Goal: Transaction & Acquisition: Purchase product/service

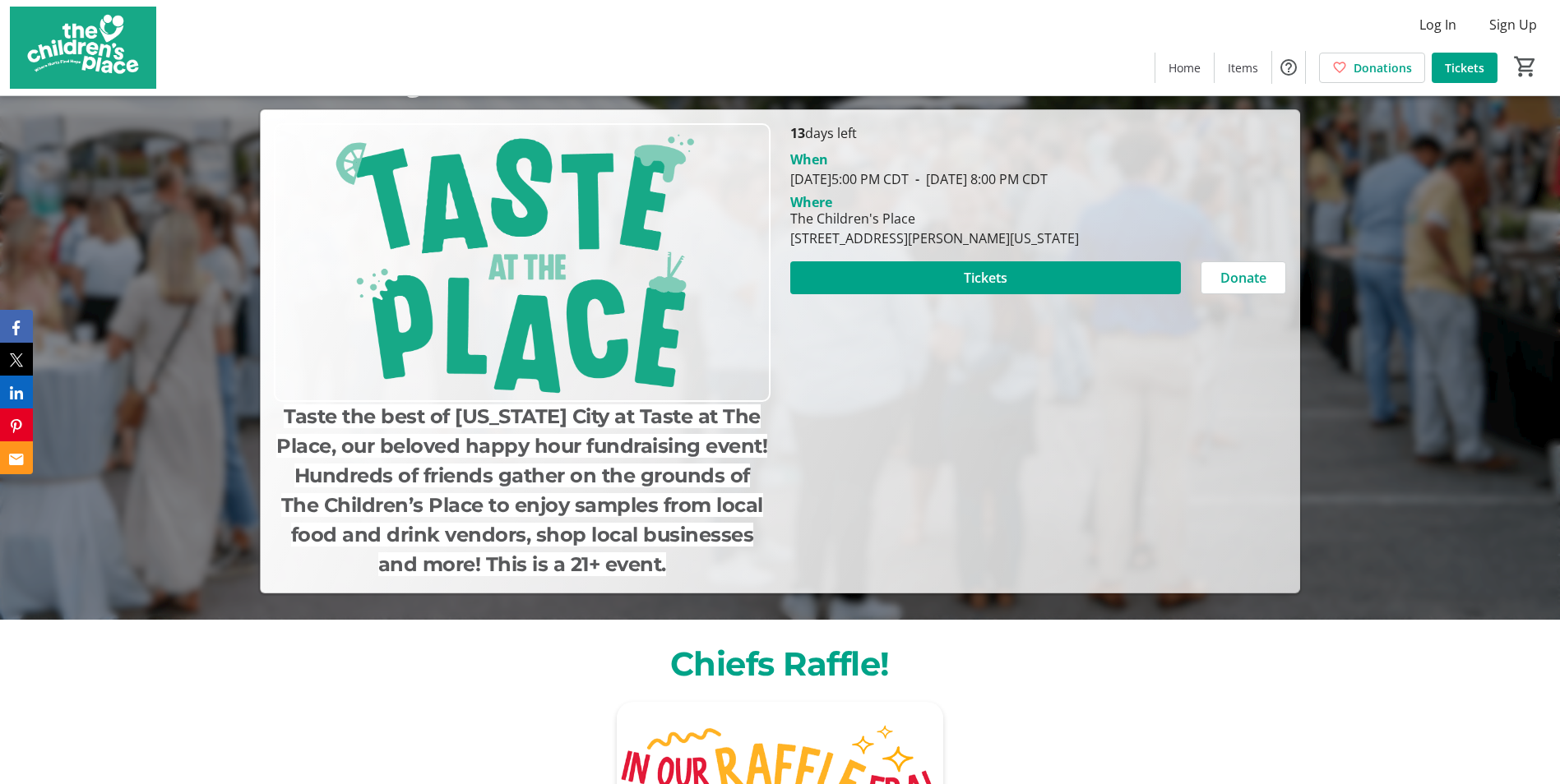
scroll to position [82, 0]
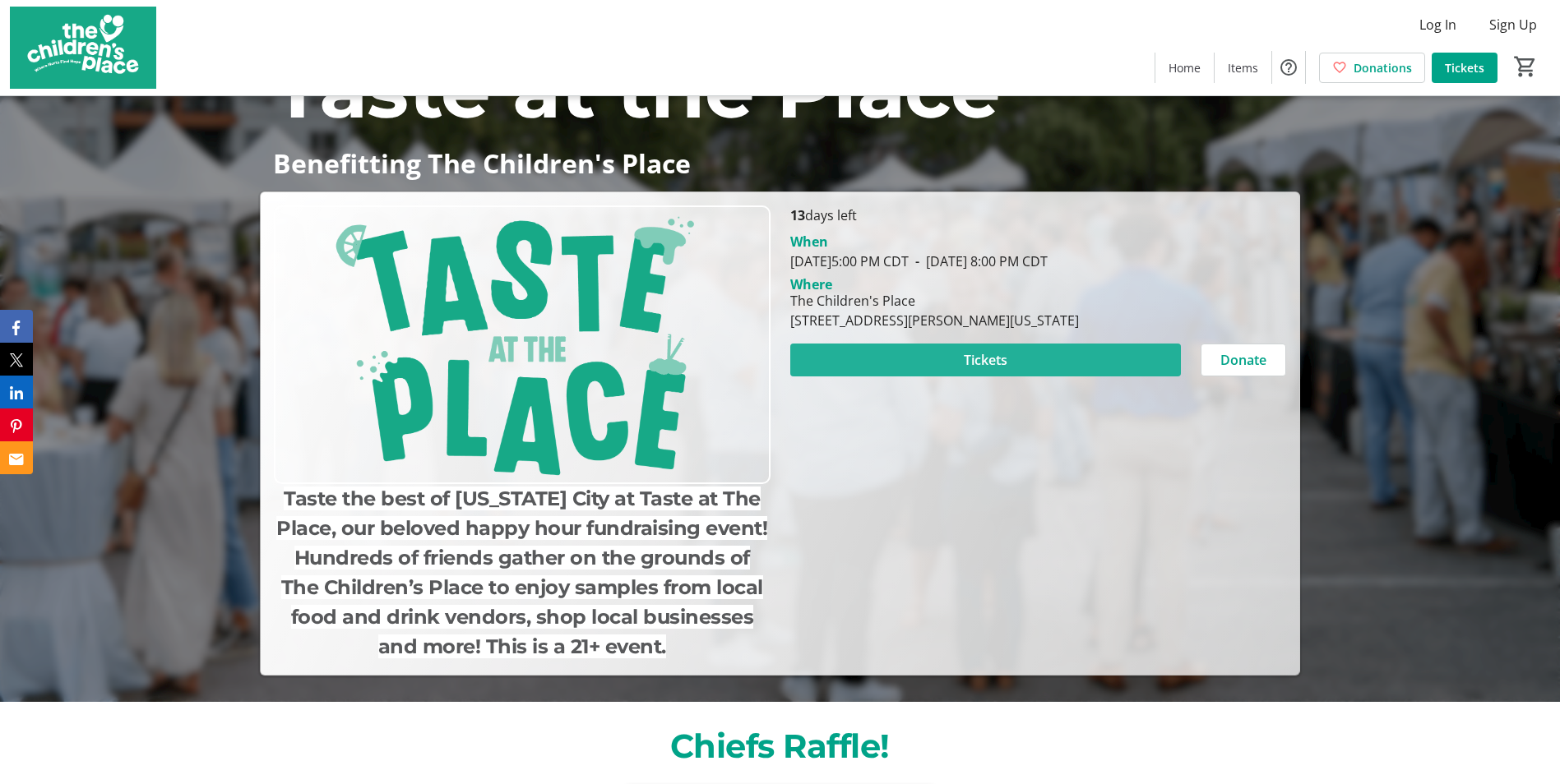
click at [995, 359] on span "Tickets" at bounding box center [985, 360] width 43 height 20
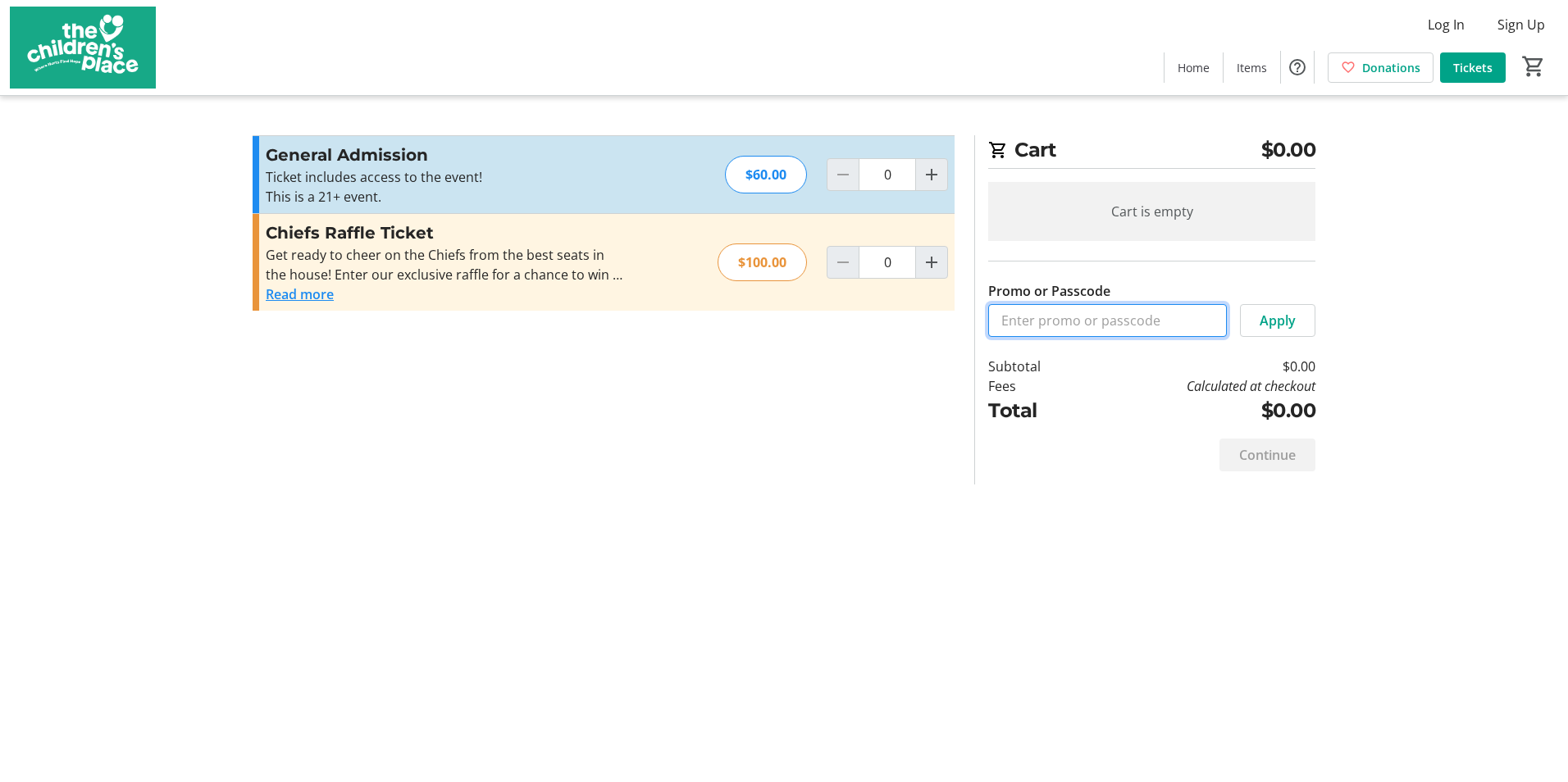
click at [1044, 321] on input "Promo or Passcode" at bounding box center [1107, 320] width 239 height 33
click at [582, 435] on section "Promo or Passcode Apply General Admission Ticket includes access to the event! …" at bounding box center [603, 309] width 722 height 349
click at [930, 269] on mat-icon "Increment by one" at bounding box center [931, 262] width 20 height 20
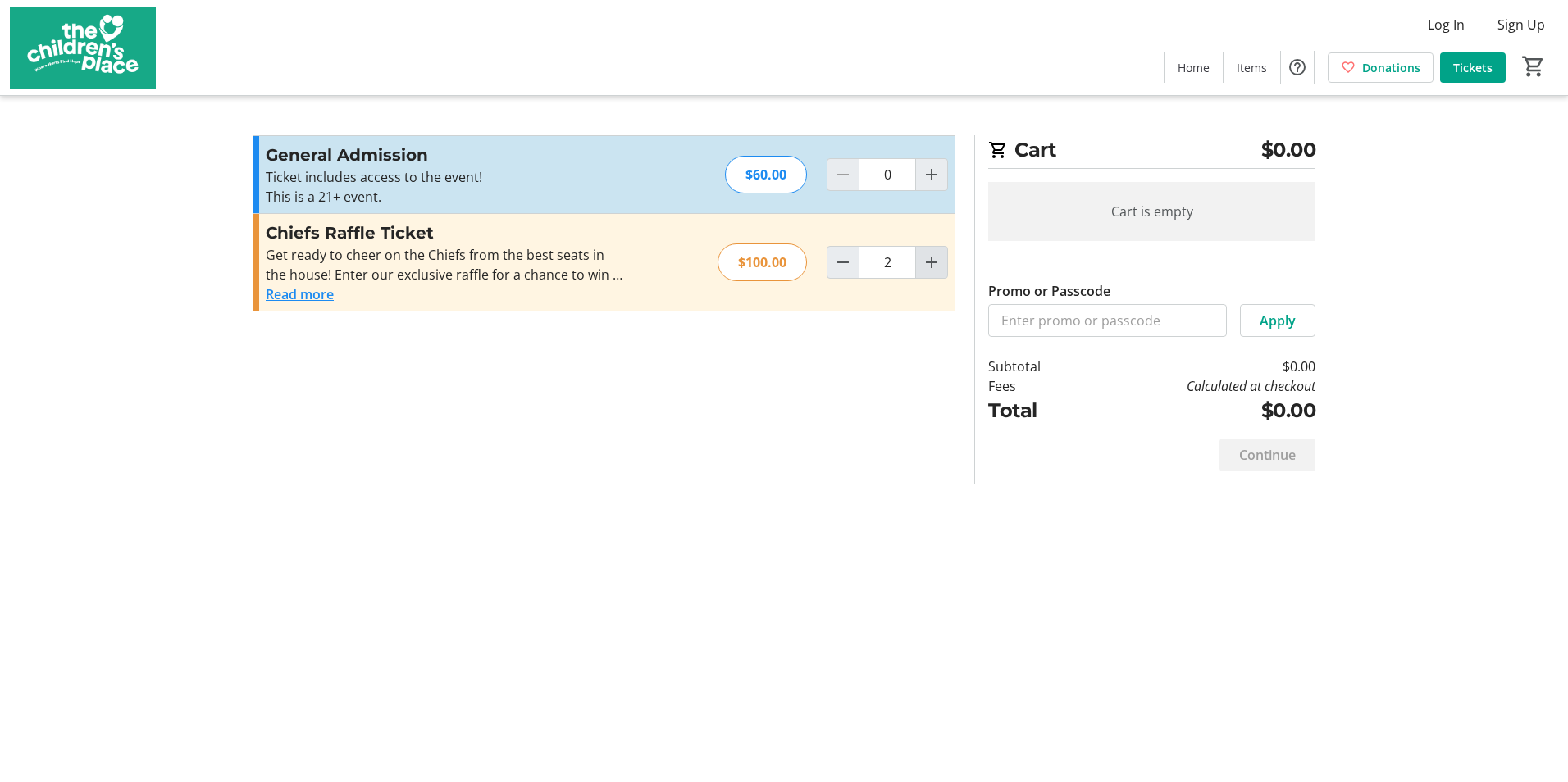
click at [930, 269] on mat-icon "Increment by one" at bounding box center [931, 262] width 20 height 20
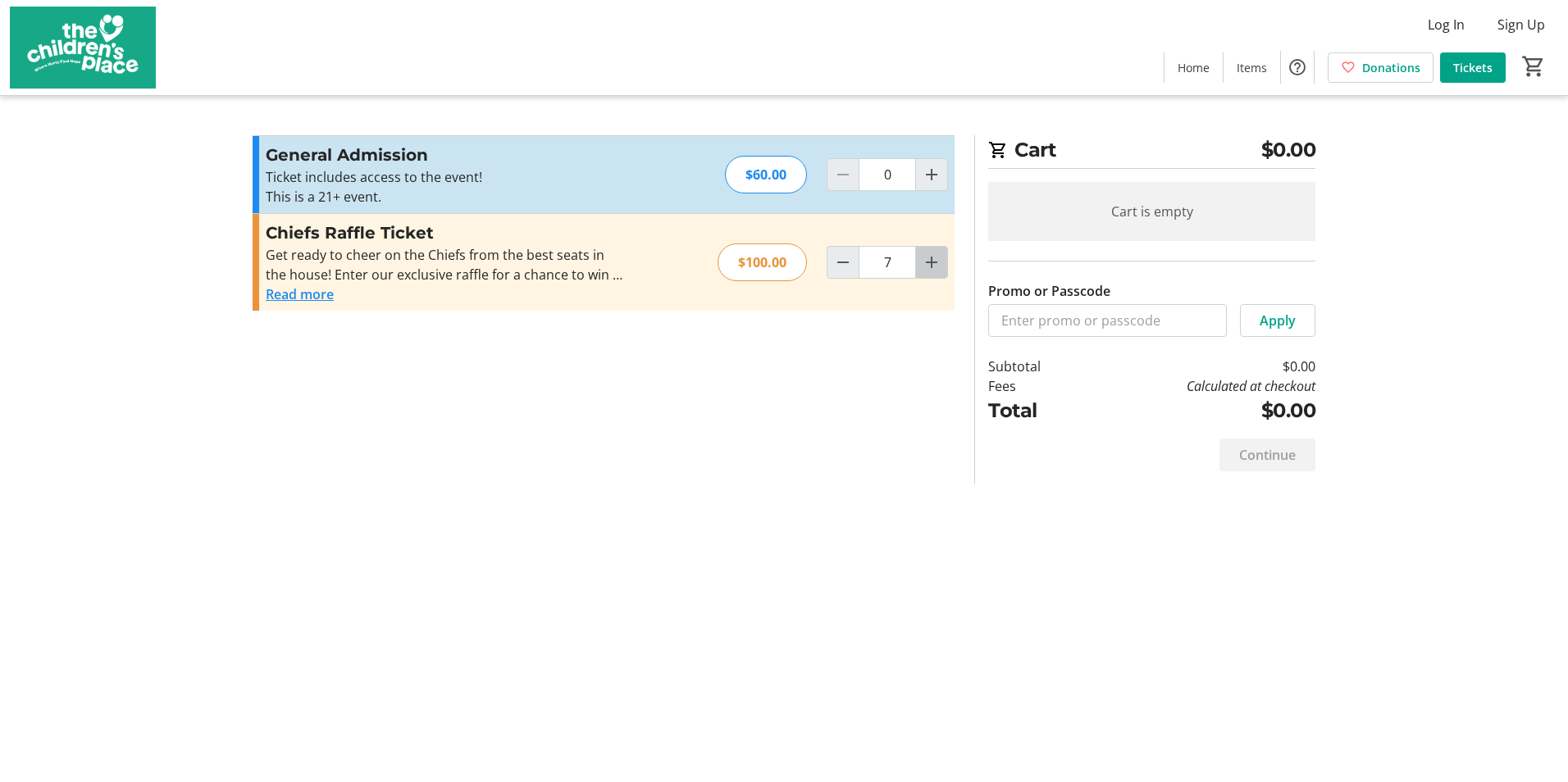
click at [930, 269] on mat-icon "Increment by one" at bounding box center [931, 262] width 20 height 20
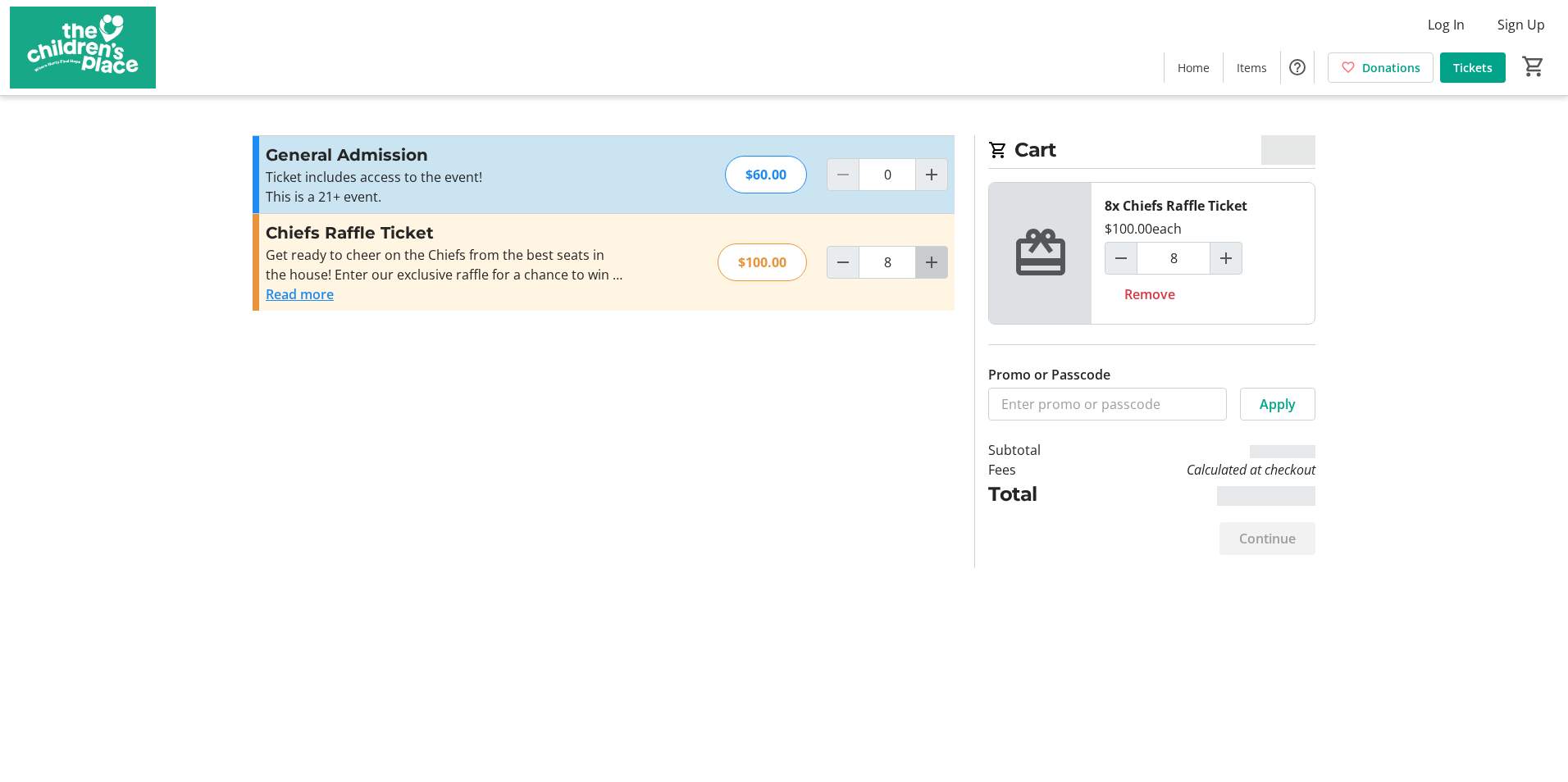
click at [930, 269] on mat-icon "Increment by one" at bounding box center [931, 262] width 20 height 20
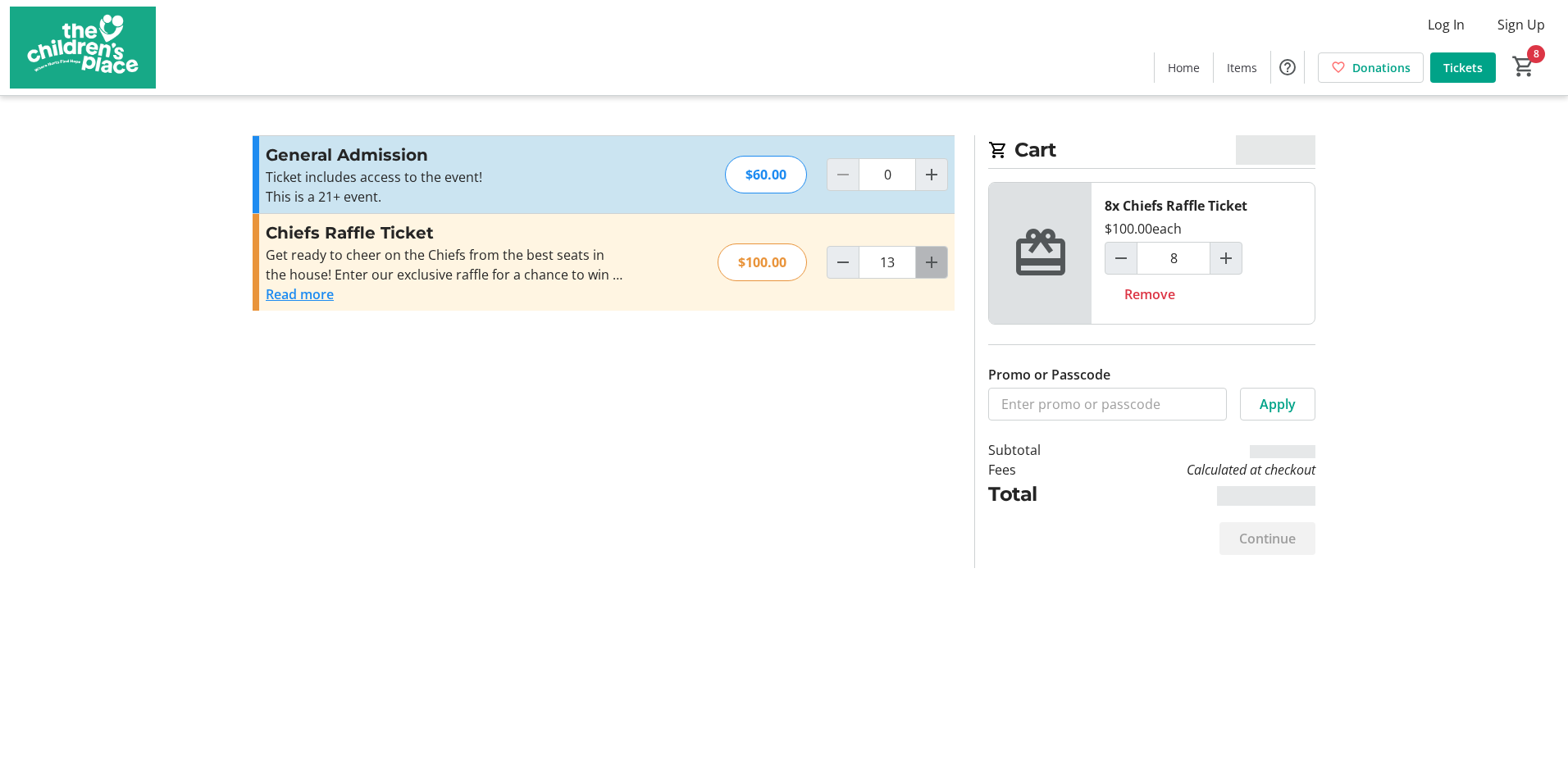
click at [930, 269] on mat-icon "Increment by one" at bounding box center [931, 262] width 20 height 20
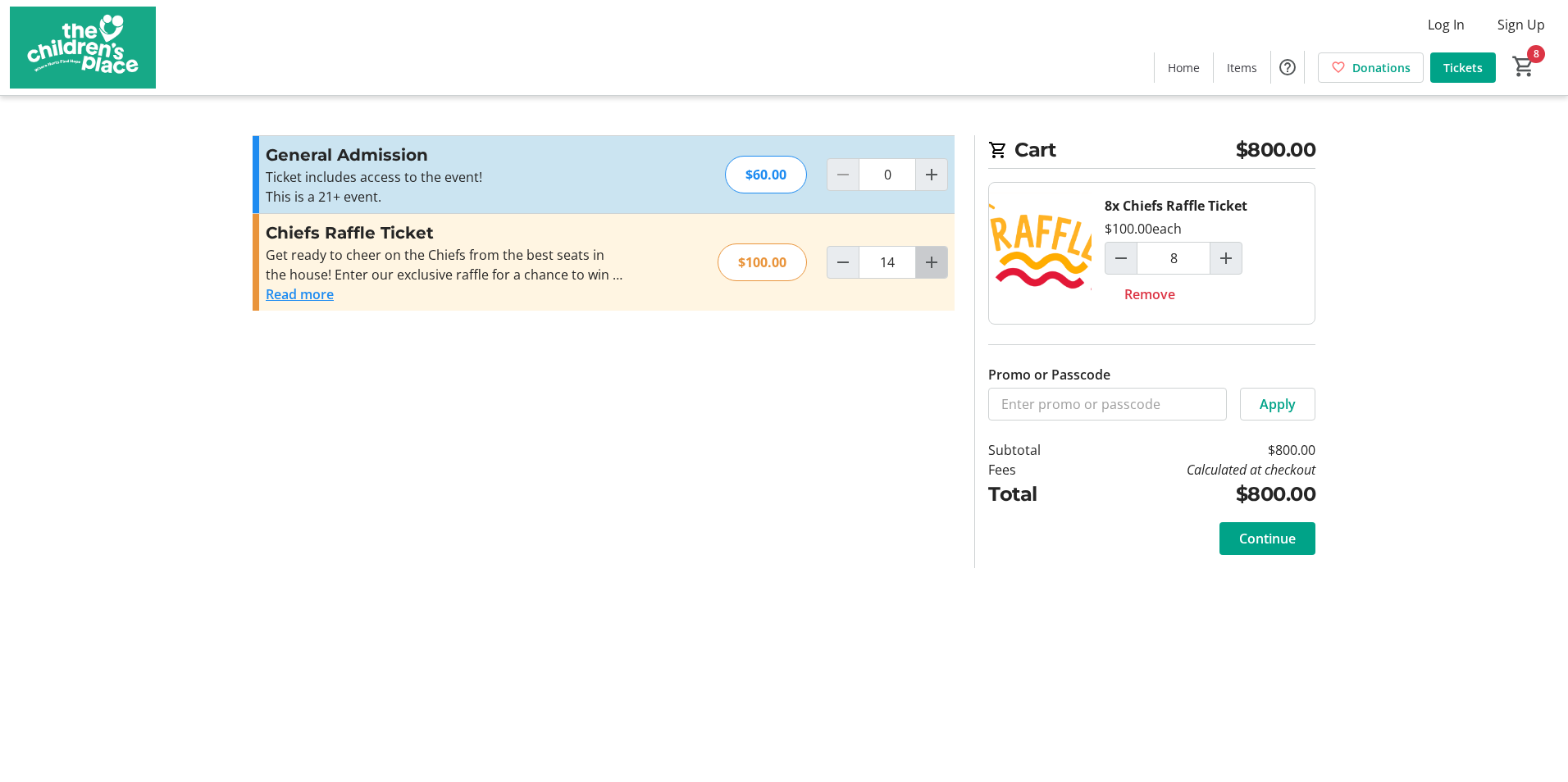
click at [930, 270] on mat-icon "Increment by one" at bounding box center [931, 262] width 20 height 20
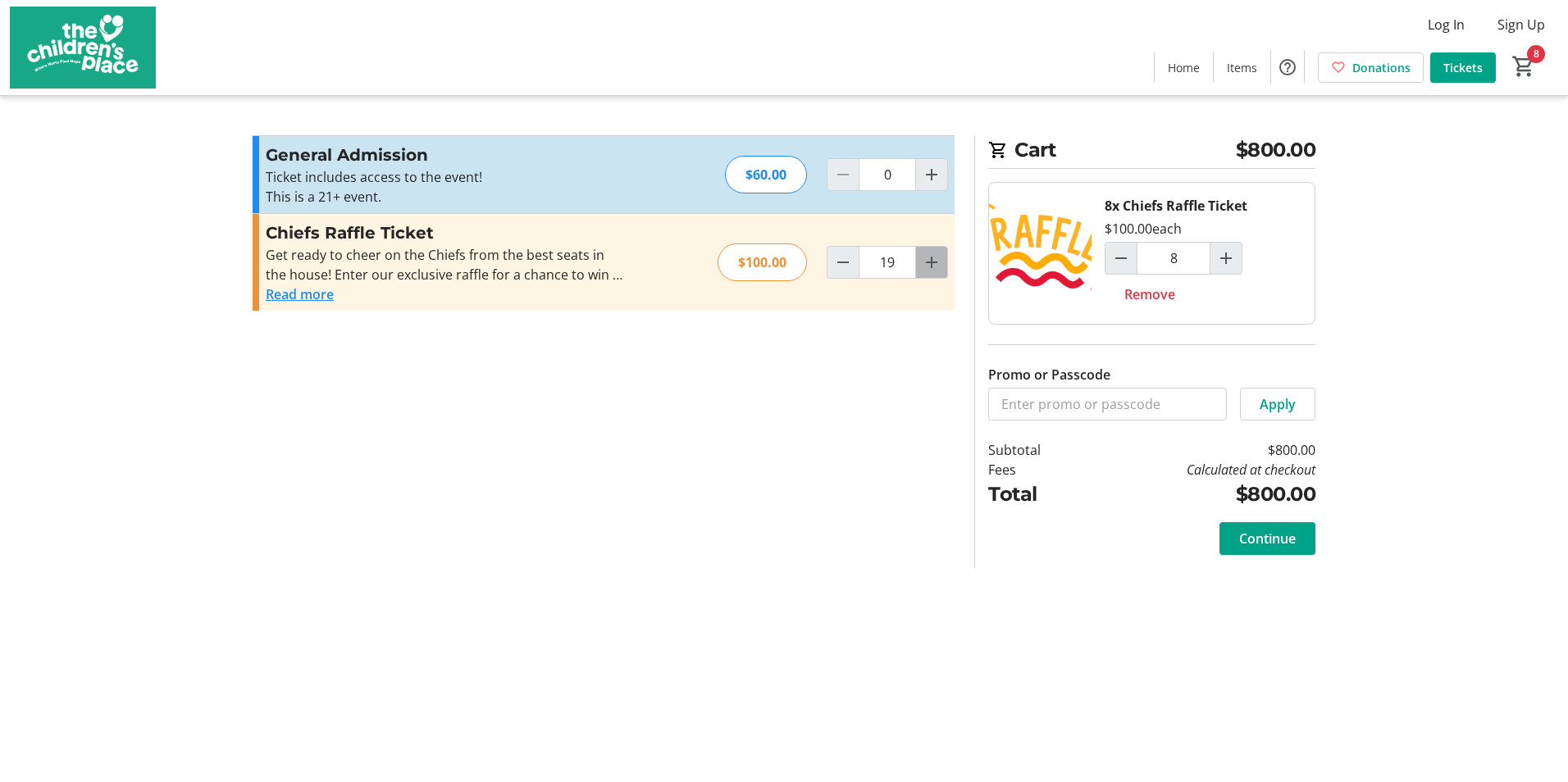
click at [930, 270] on mat-icon "Increment by one" at bounding box center [931, 262] width 20 height 20
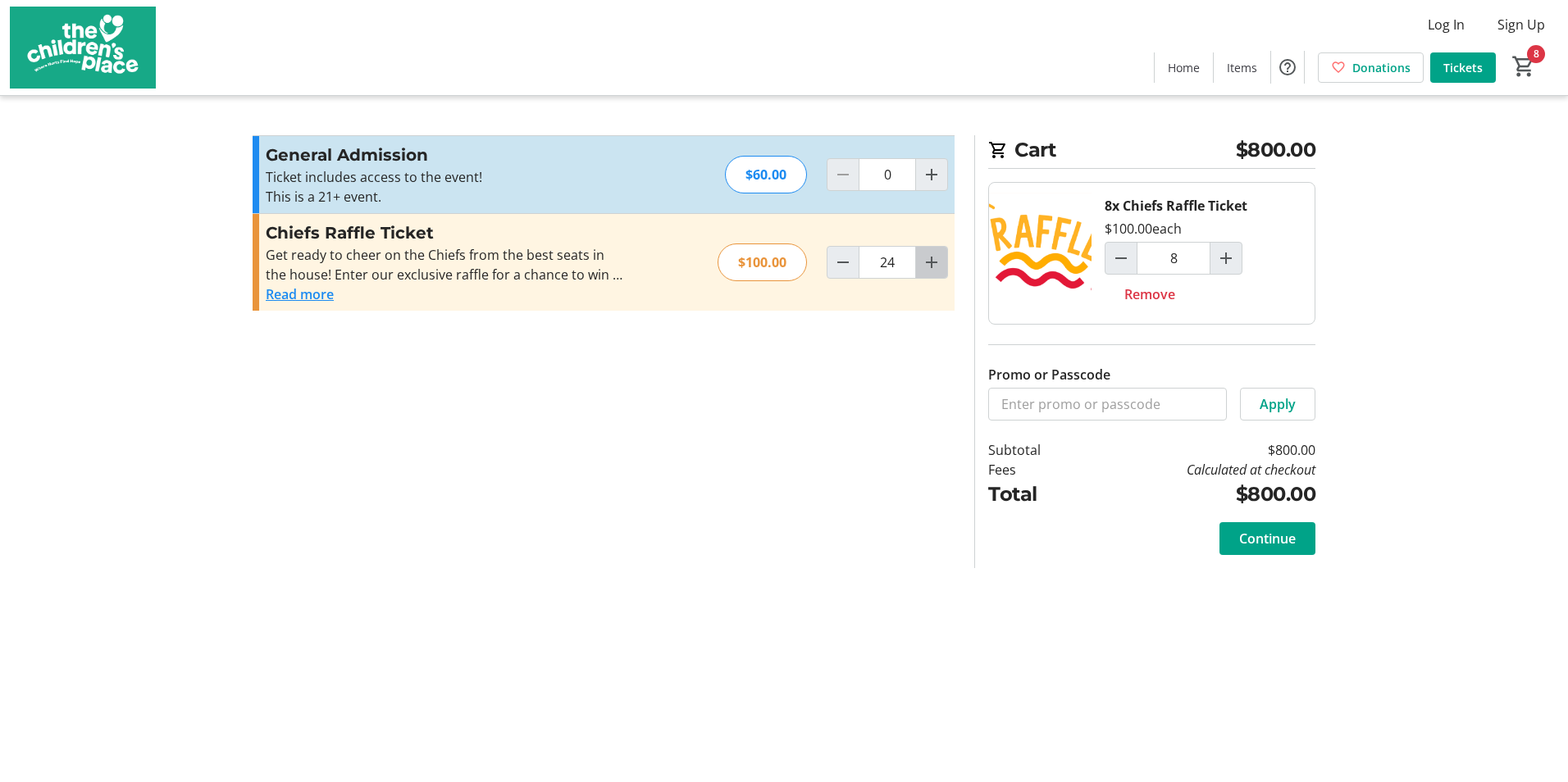
click at [930, 270] on mat-icon "Increment by one" at bounding box center [931, 262] width 20 height 20
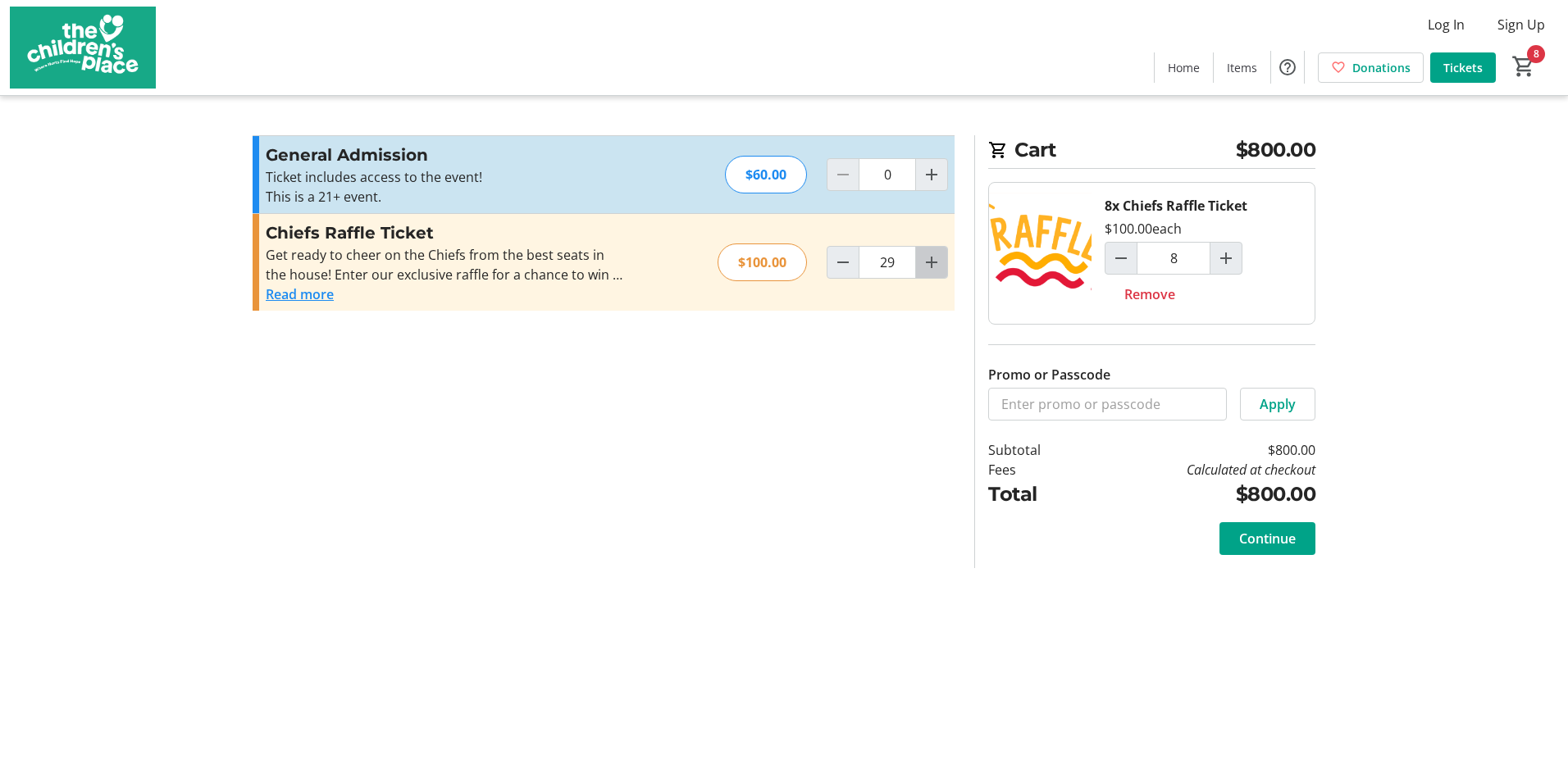
click at [930, 270] on mat-icon "Increment by one" at bounding box center [931, 262] width 20 height 20
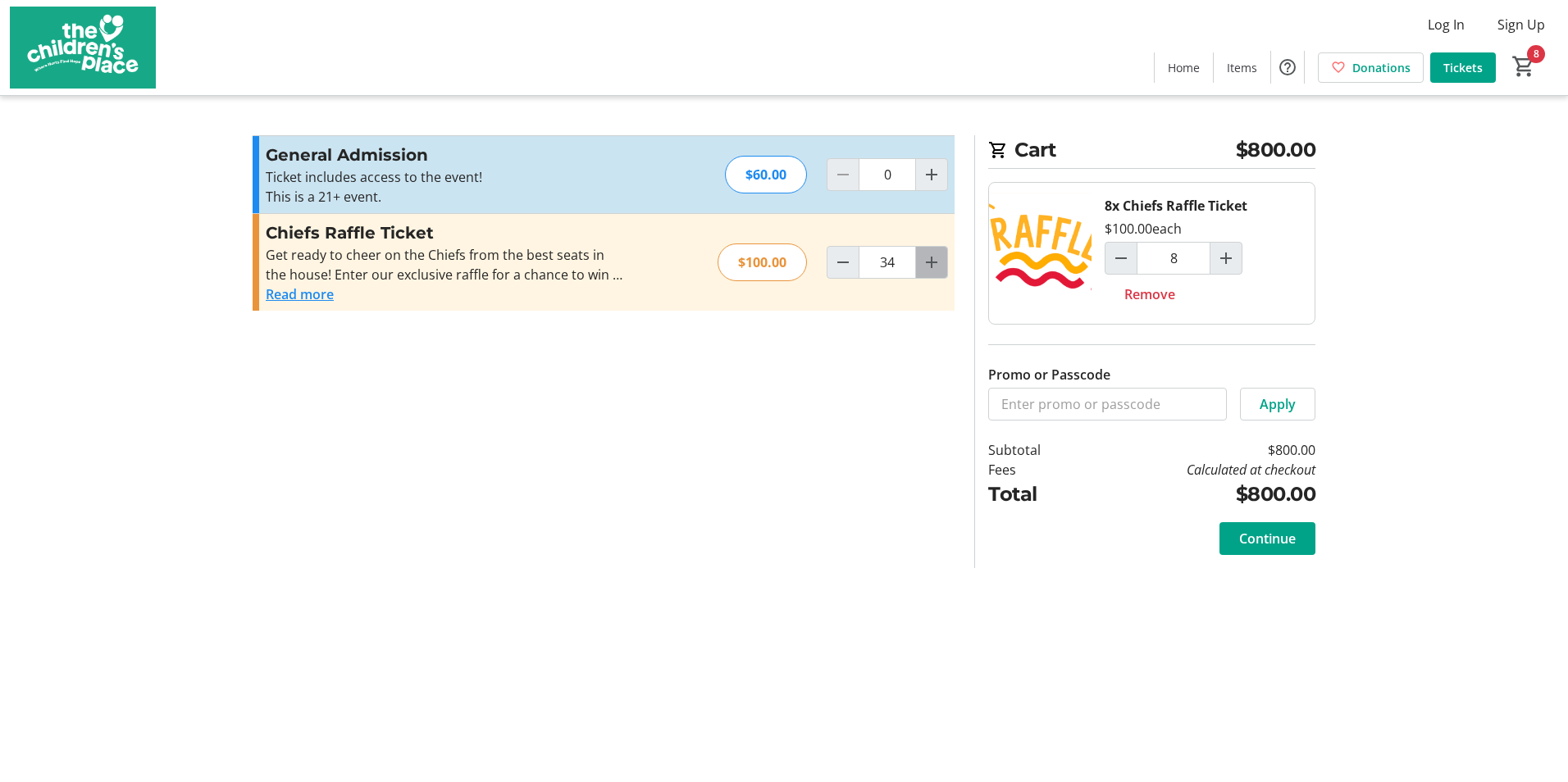
click at [930, 270] on mat-icon "Increment by one" at bounding box center [931, 262] width 20 height 20
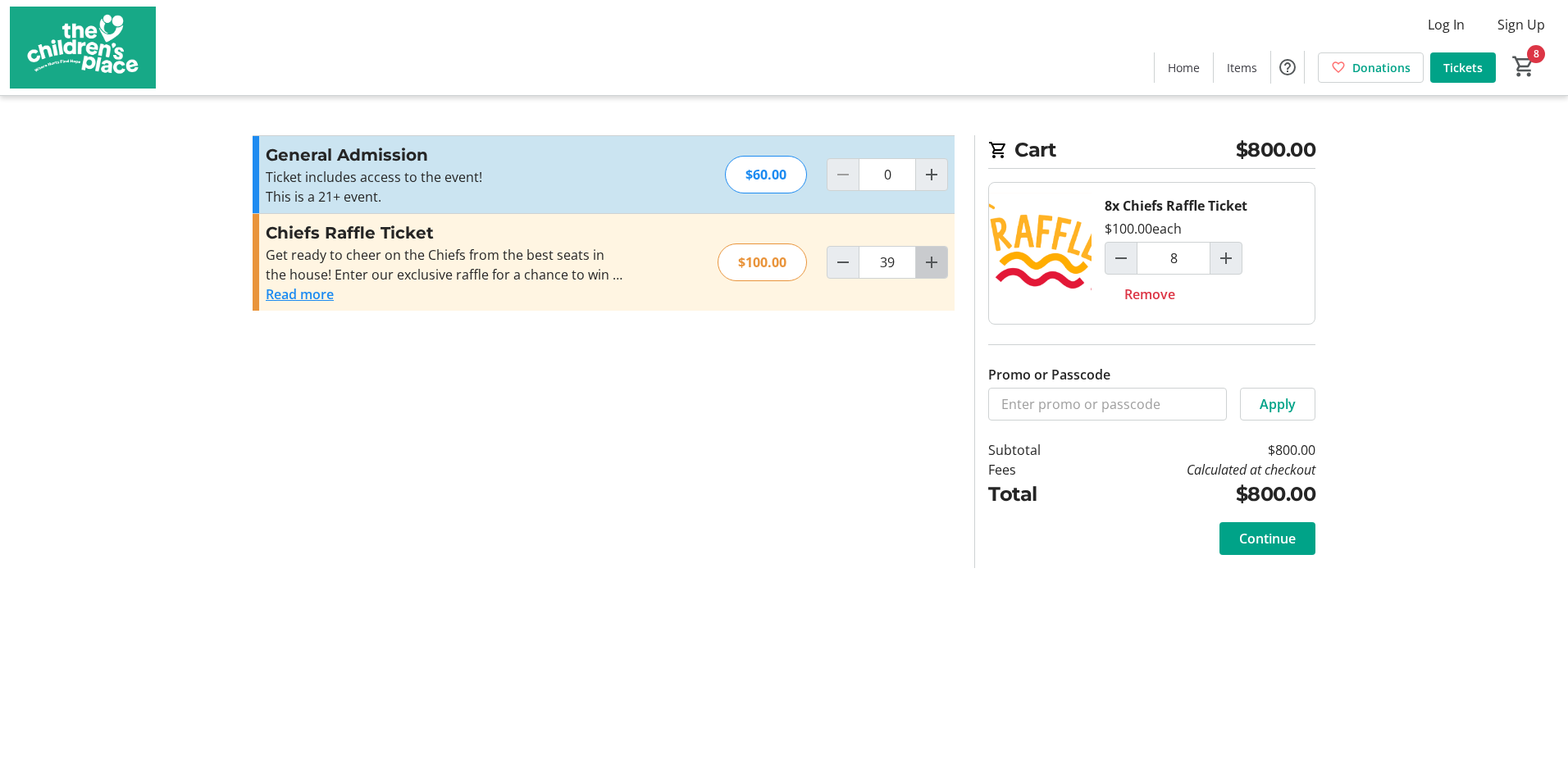
click at [930, 270] on mat-icon "Increment by one" at bounding box center [931, 262] width 20 height 20
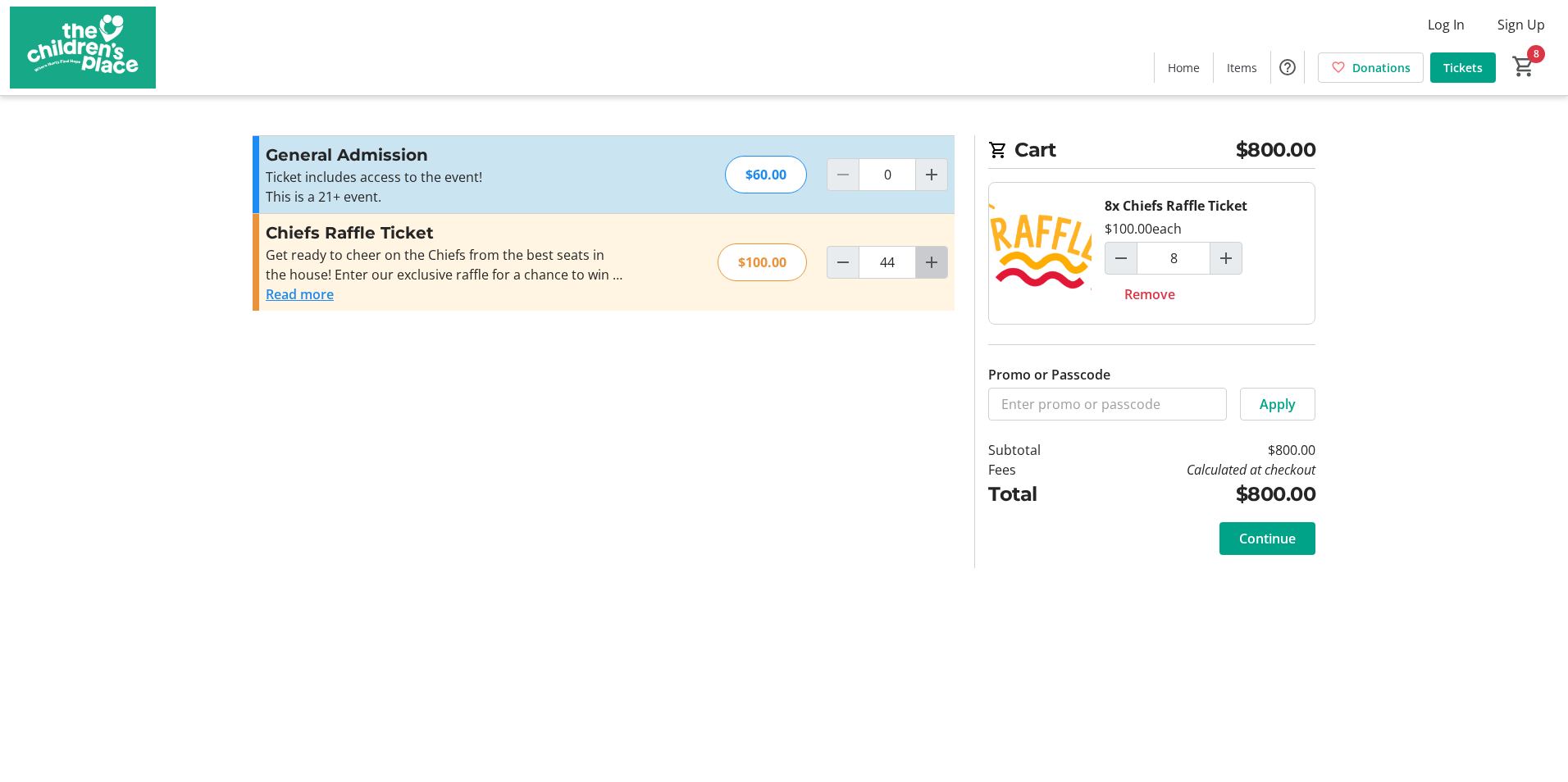
click at [930, 270] on mat-icon "Increment by one" at bounding box center [931, 262] width 20 height 20
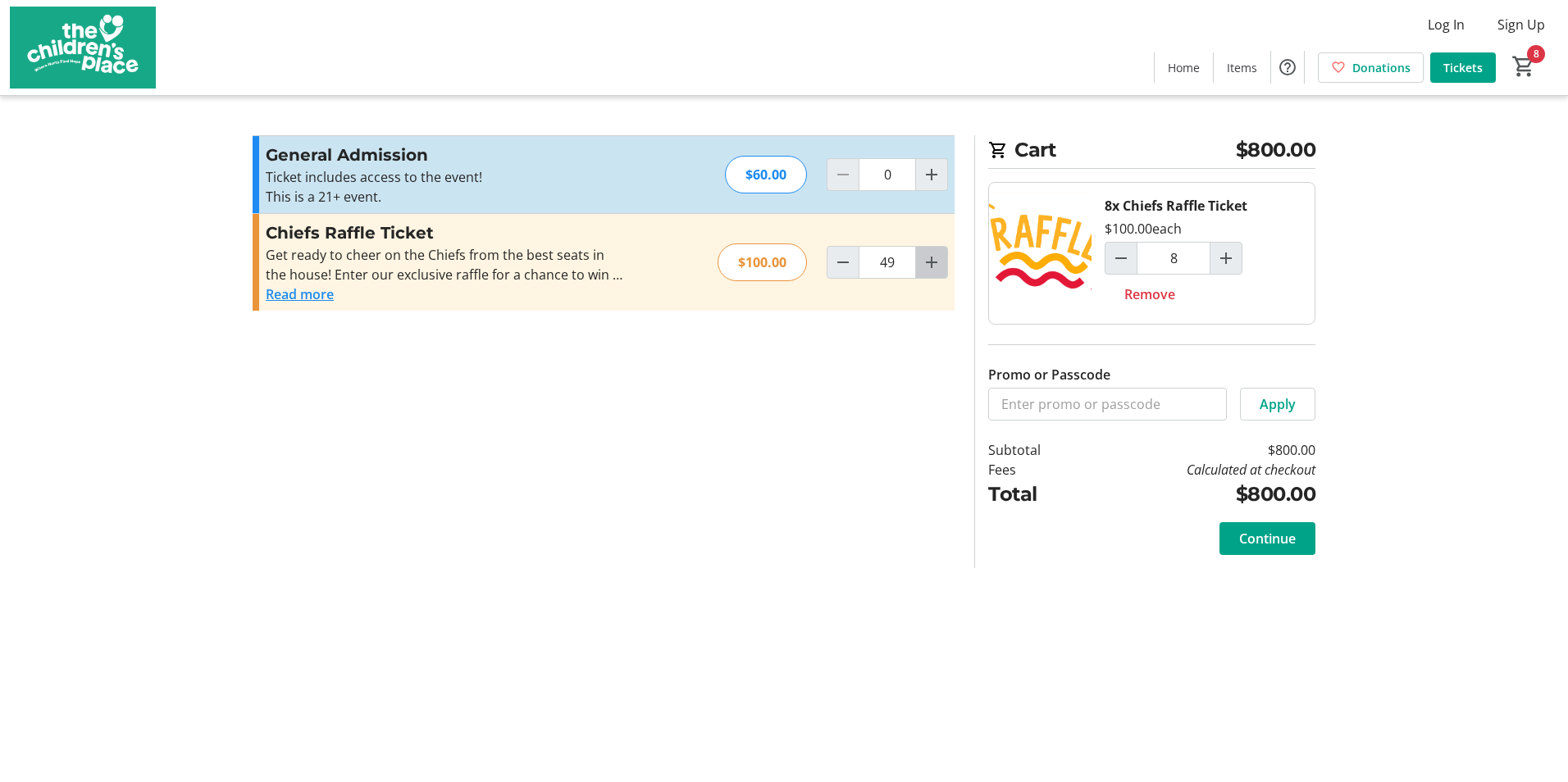
click at [930, 270] on mat-icon "Increment by one" at bounding box center [931, 262] width 20 height 20
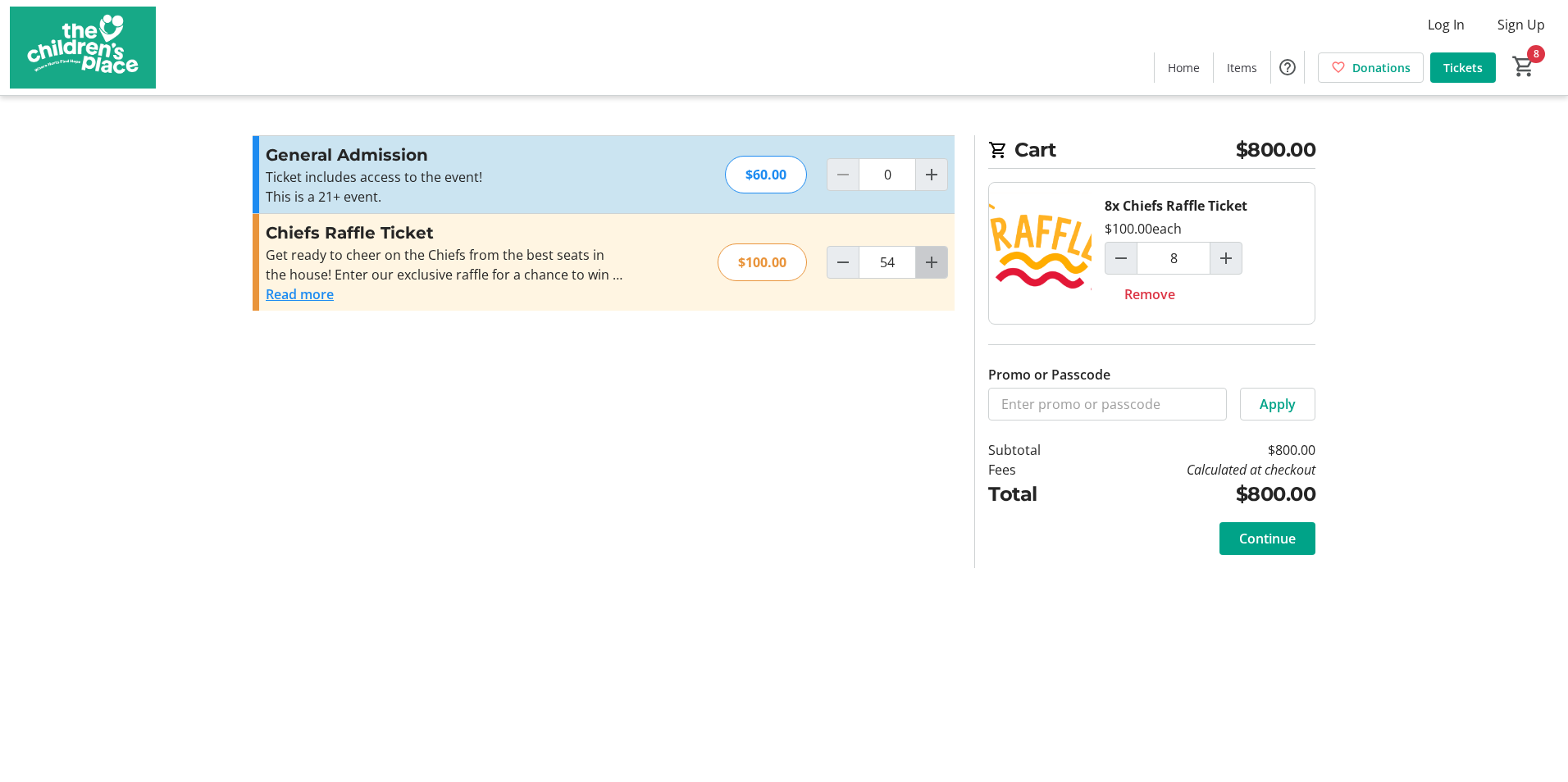
click at [930, 270] on mat-icon "Increment by one" at bounding box center [931, 262] width 20 height 20
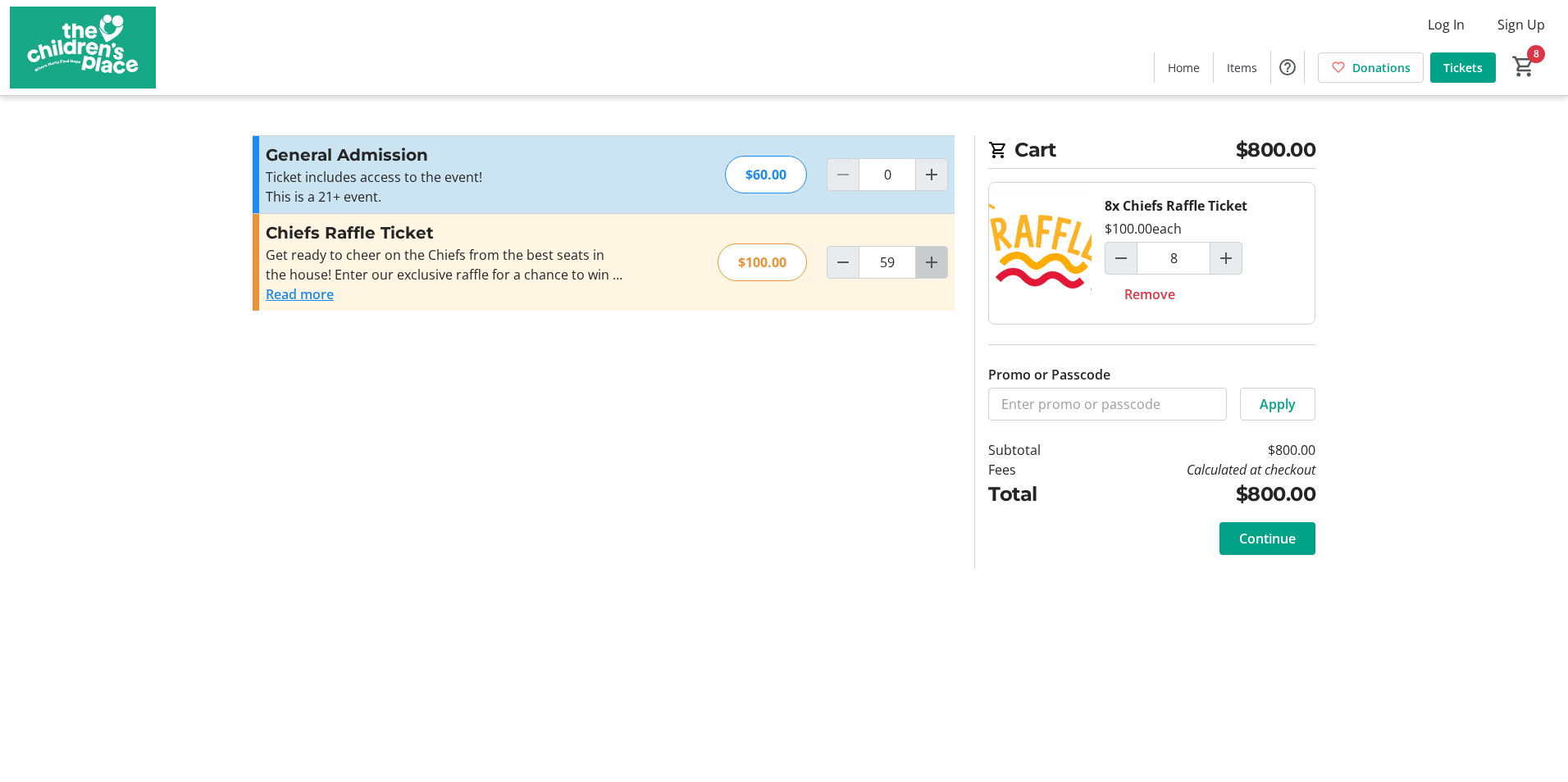
click at [930, 270] on mat-icon "Increment by one" at bounding box center [931, 262] width 20 height 20
type input "60"
click at [930, 270] on div at bounding box center [931, 262] width 33 height 33
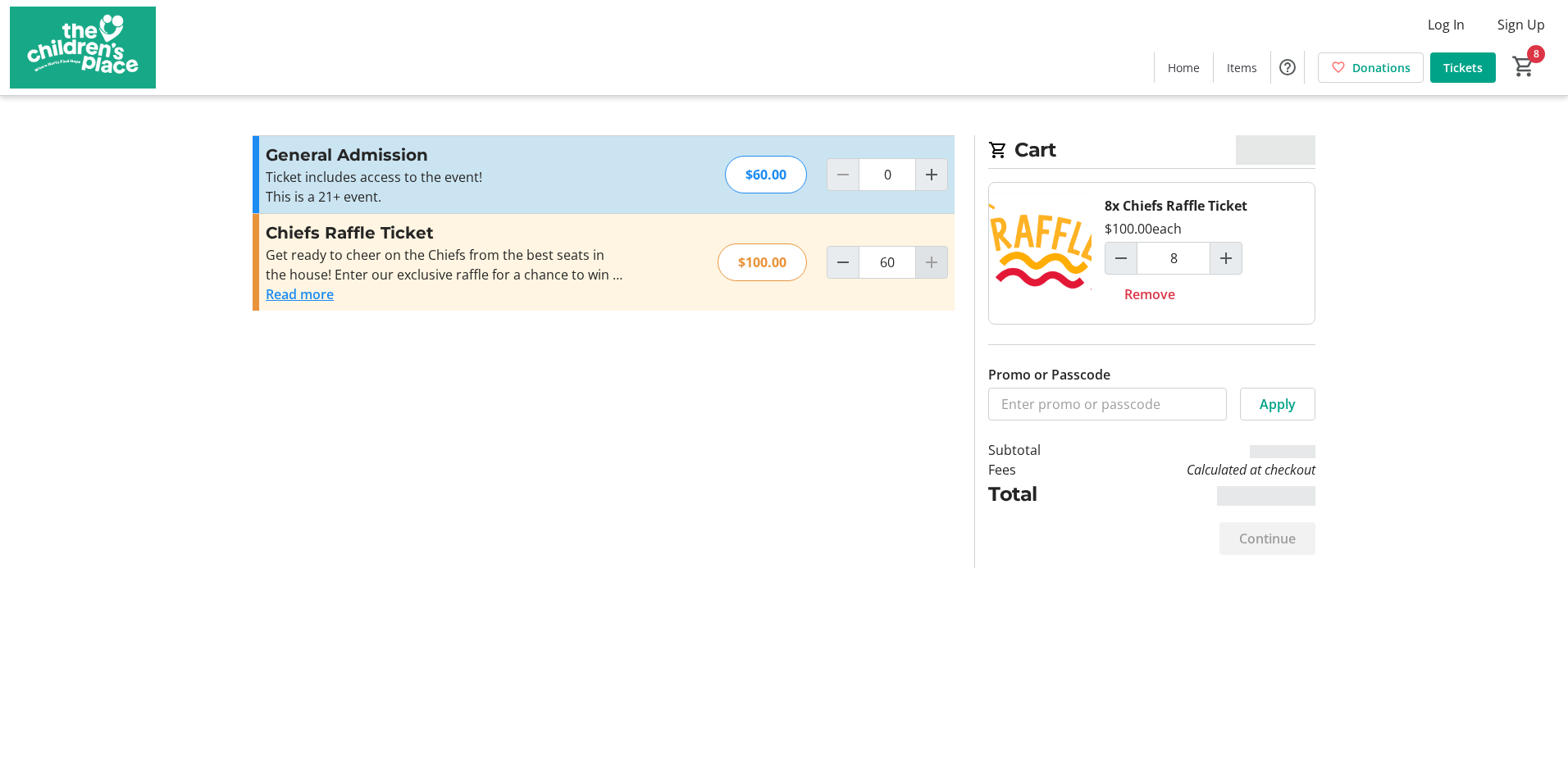
type input "60"
click at [930, 270] on div at bounding box center [931, 262] width 33 height 33
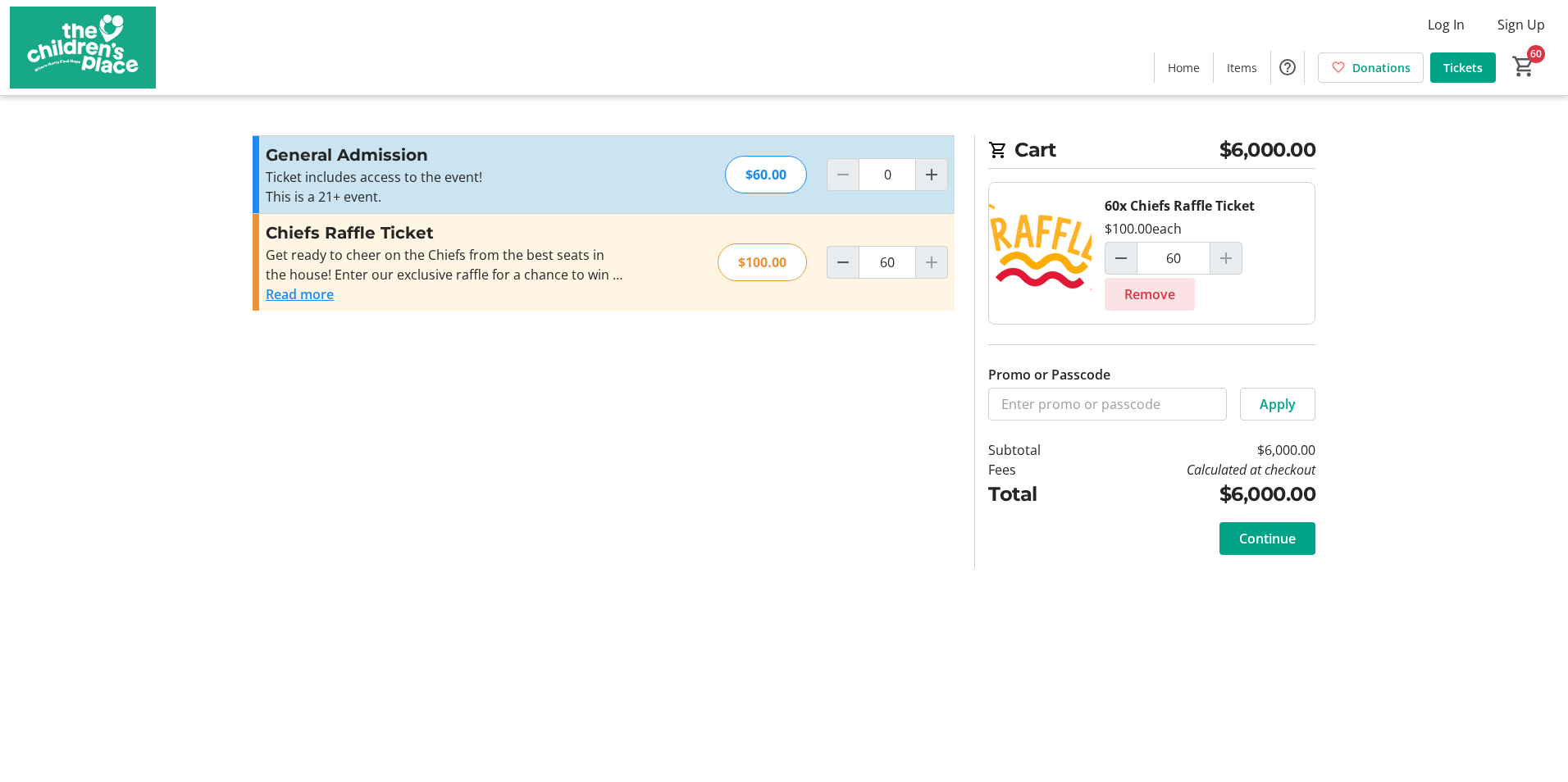
click at [1167, 299] on span "Remove" at bounding box center [1150, 294] width 51 height 20
type input "0"
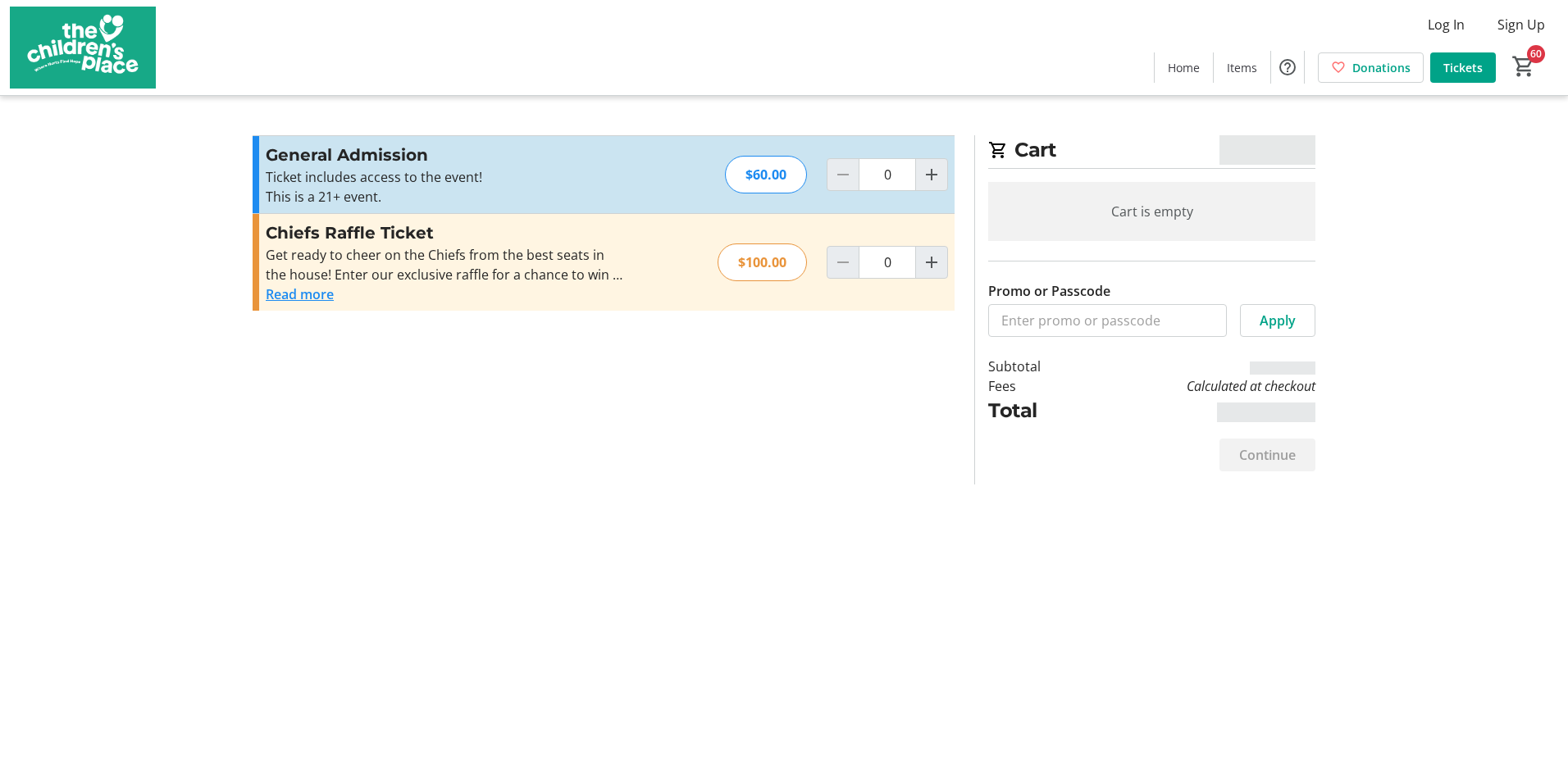
click at [676, 539] on div "Cart $6,000.00 Cart is empty Promo or Passcode Apply Subtotal Fees Calculated a…" at bounding box center [784, 391] width 1082 height 782
click at [680, 516] on div "Cart $0.00 Cart is empty Promo or Passcode Apply Subtotal $0.00 Fees Calculated…" at bounding box center [784, 391] width 1082 height 782
click at [543, 455] on section "Promo or Passcode Apply General Admission Ticket includes access to the event! …" at bounding box center [603, 309] width 722 height 349
click at [467, 447] on section "Promo or Passcode Apply General Admission Ticket includes access to the event! …" at bounding box center [603, 309] width 722 height 349
